Goal: Transaction & Acquisition: Book appointment/travel/reservation

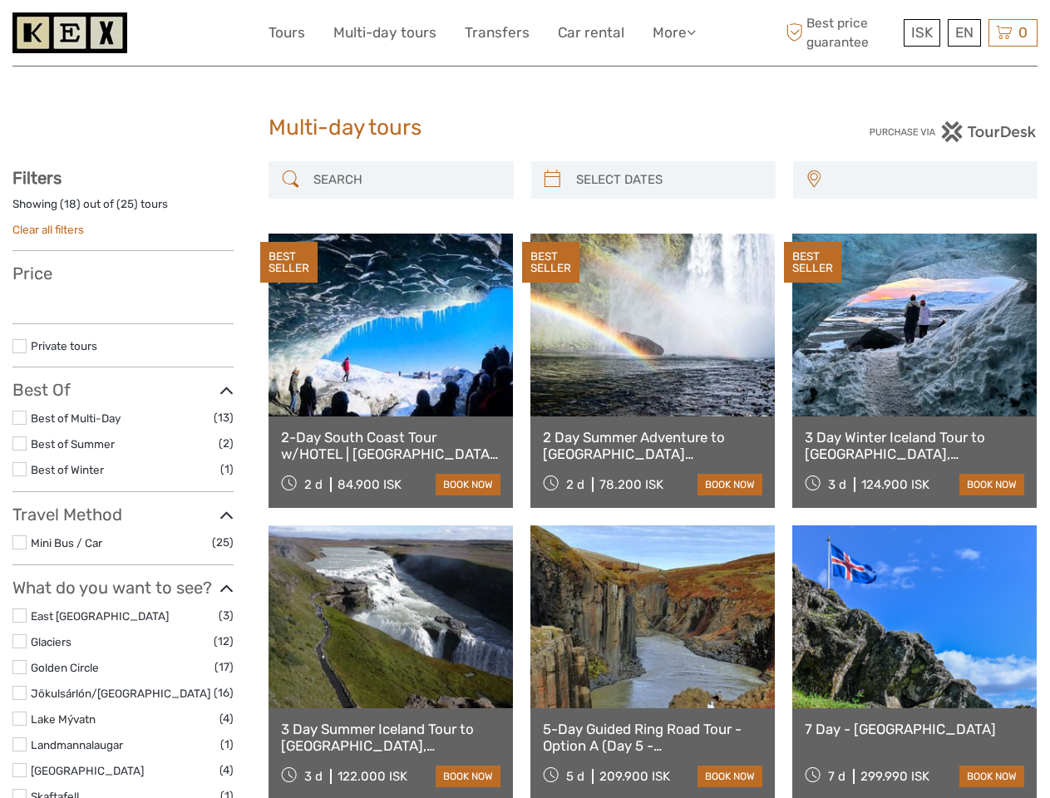
select select
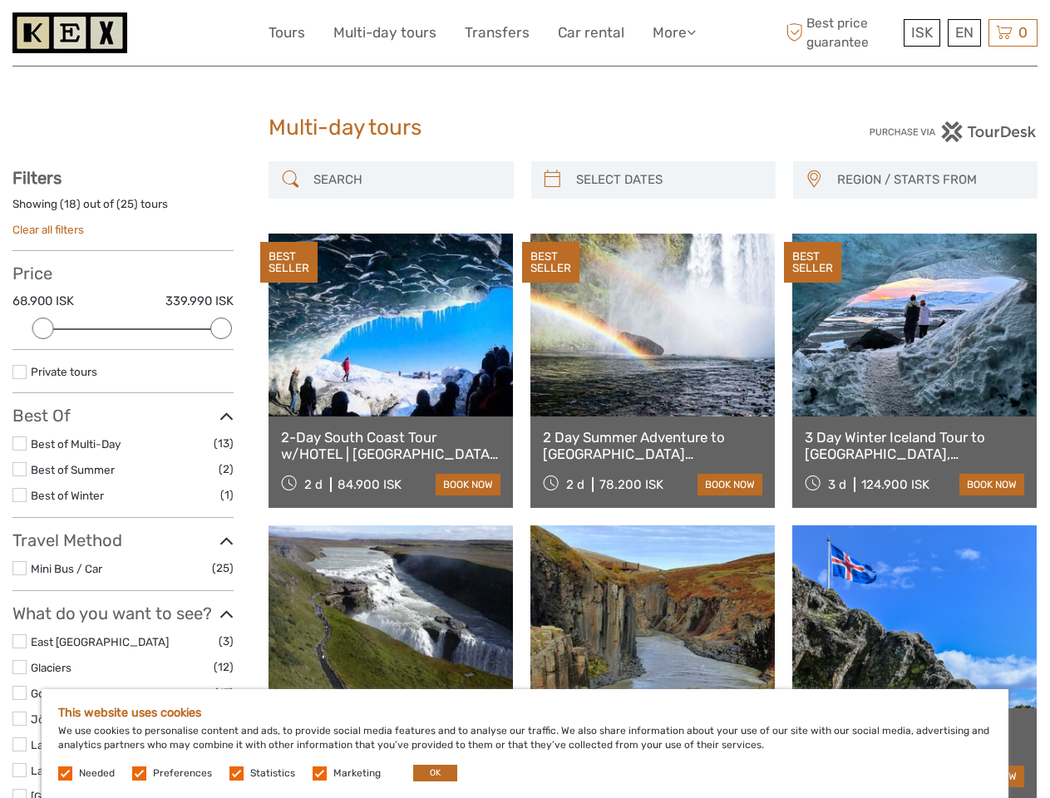
click at [673, 32] on link "More" at bounding box center [674, 33] width 43 height 24
click at [693, 32] on icon at bounding box center [691, 32] width 9 height 14
click at [921, 32] on span "ISK" at bounding box center [922, 32] width 22 height 17
click at [964, 32] on div "EN English Español Deutsch" at bounding box center [964, 32] width 33 height 27
click at [1013, 32] on div "0 Items Total 0 ISK Checkout The shopping cart is empty." at bounding box center [1013, 32] width 49 height 27
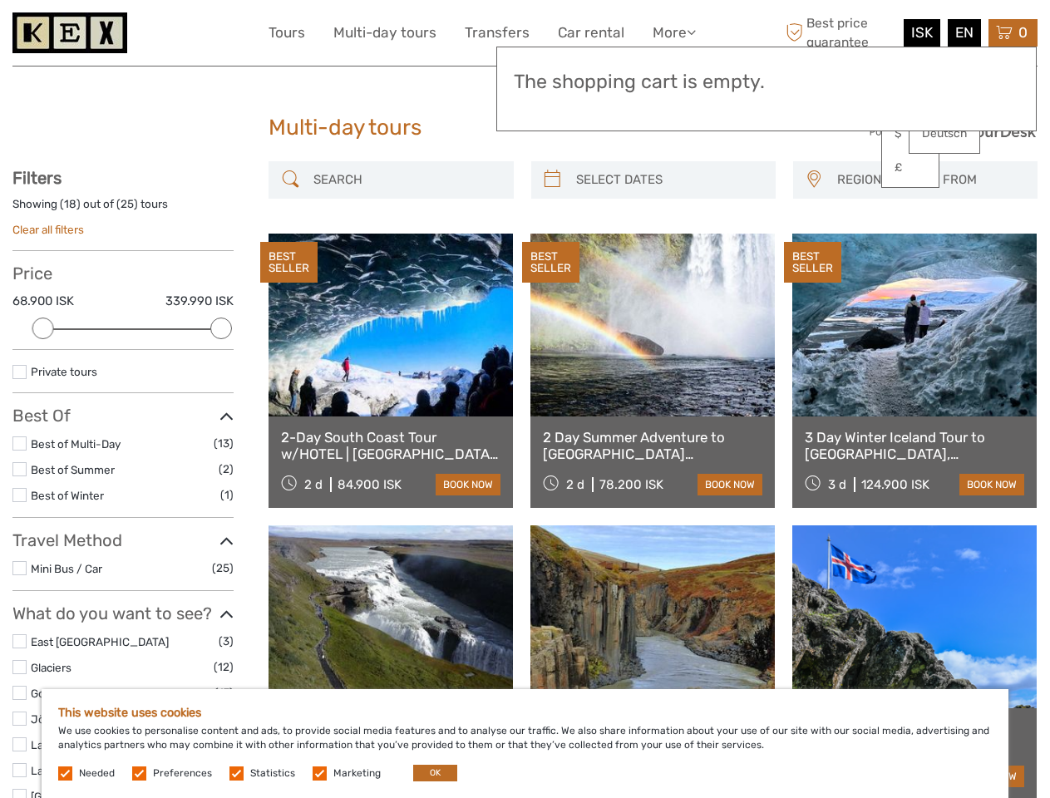
click at [43, 328] on div at bounding box center [43, 329] width 22 height 22
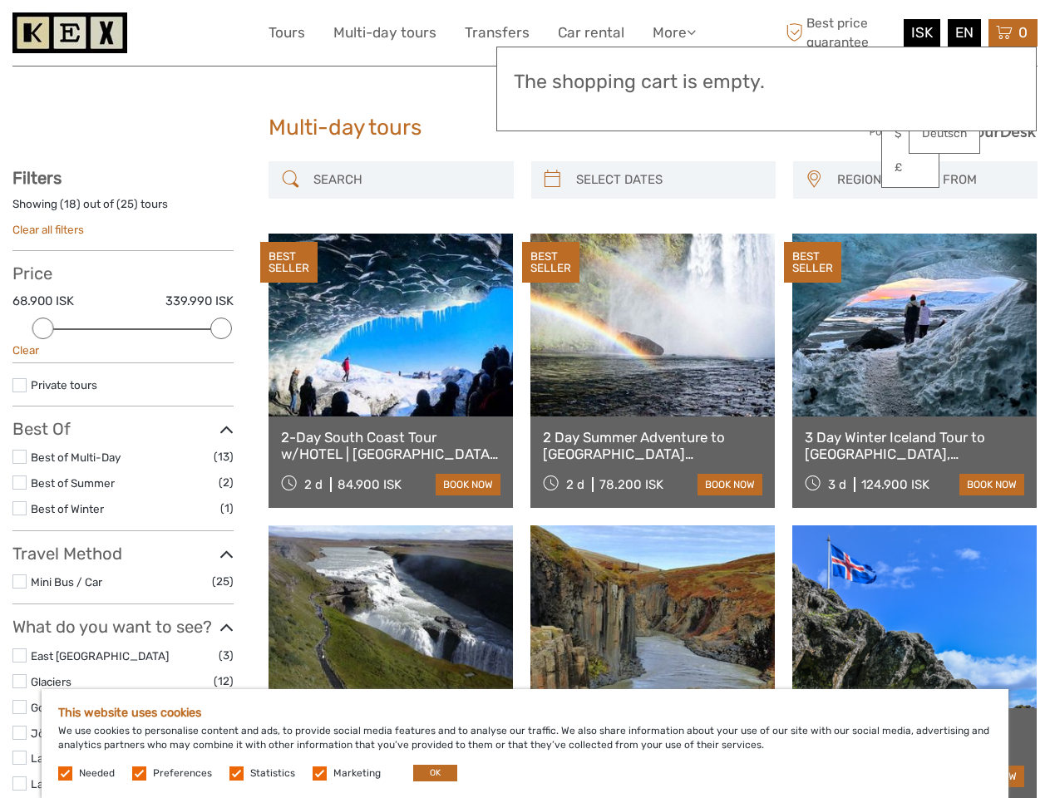
click at [221, 376] on div "Private tours" at bounding box center [122, 391] width 221 height 31
click at [552, 242] on div "BEST SELLER" at bounding box center [550, 263] width 57 height 42
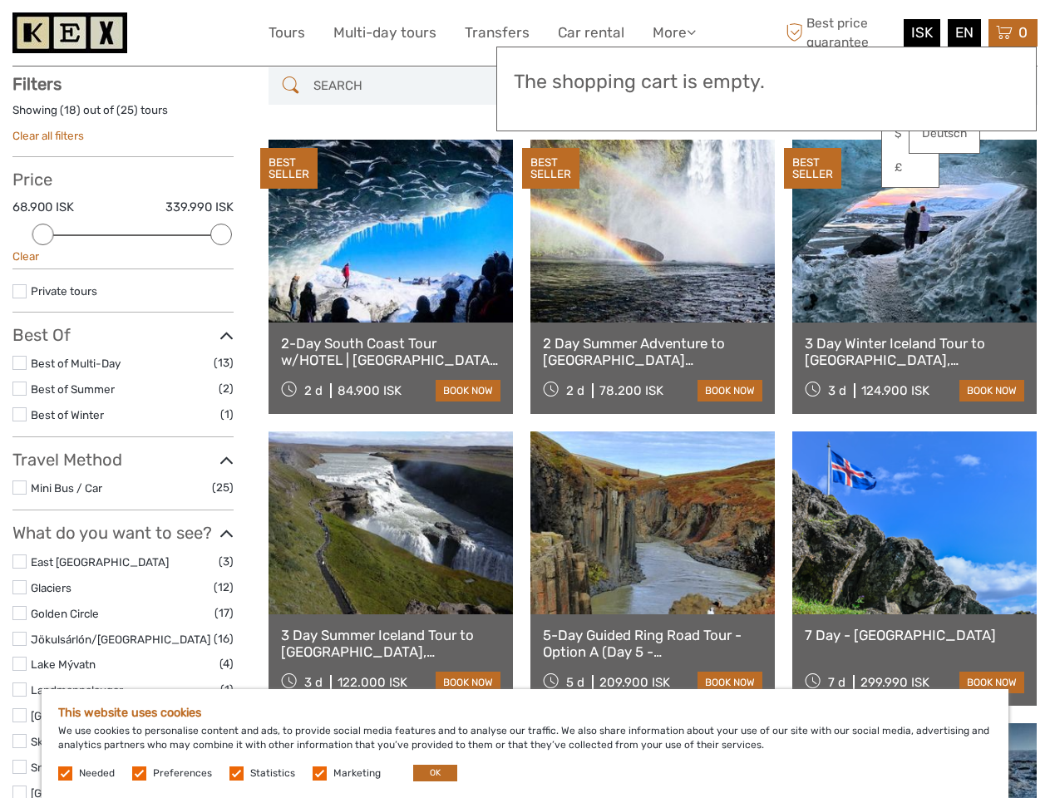
click at [668, 180] on link at bounding box center [652, 231] width 244 height 183
click at [813, 180] on div "BEST SELLER" at bounding box center [812, 169] width 57 height 42
